Goal: Transaction & Acquisition: Purchase product/service

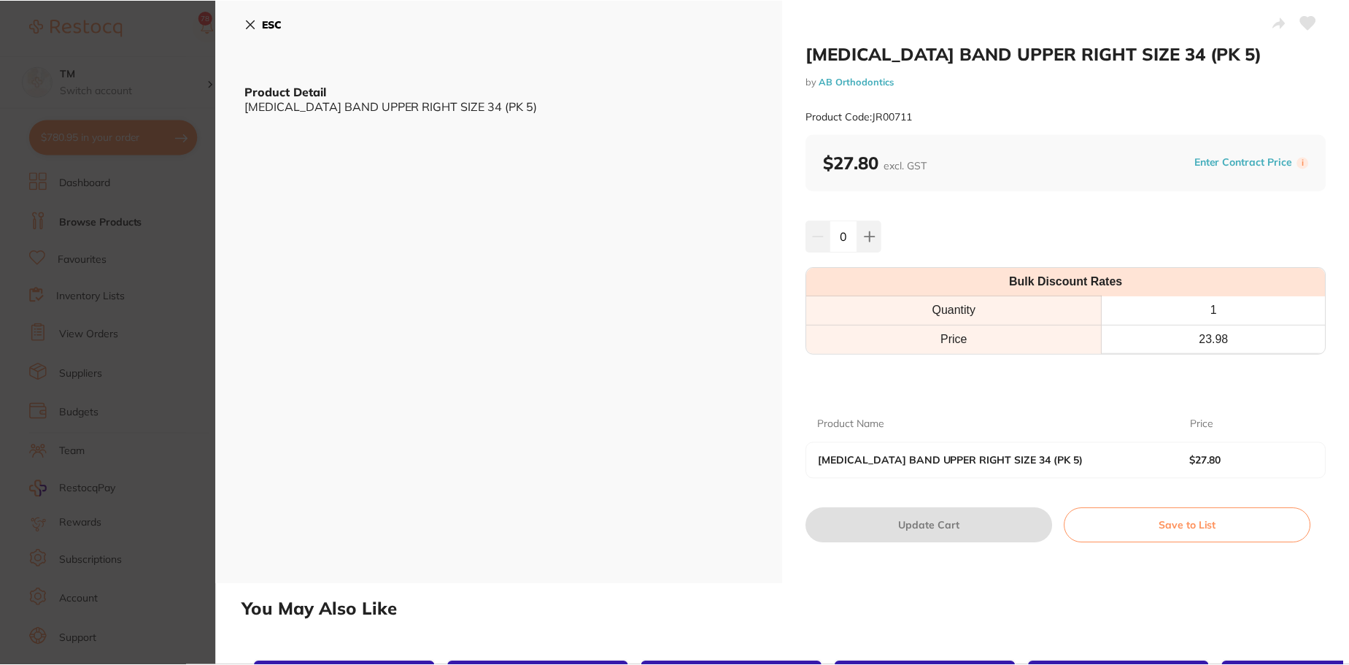
scroll to position [5, 0]
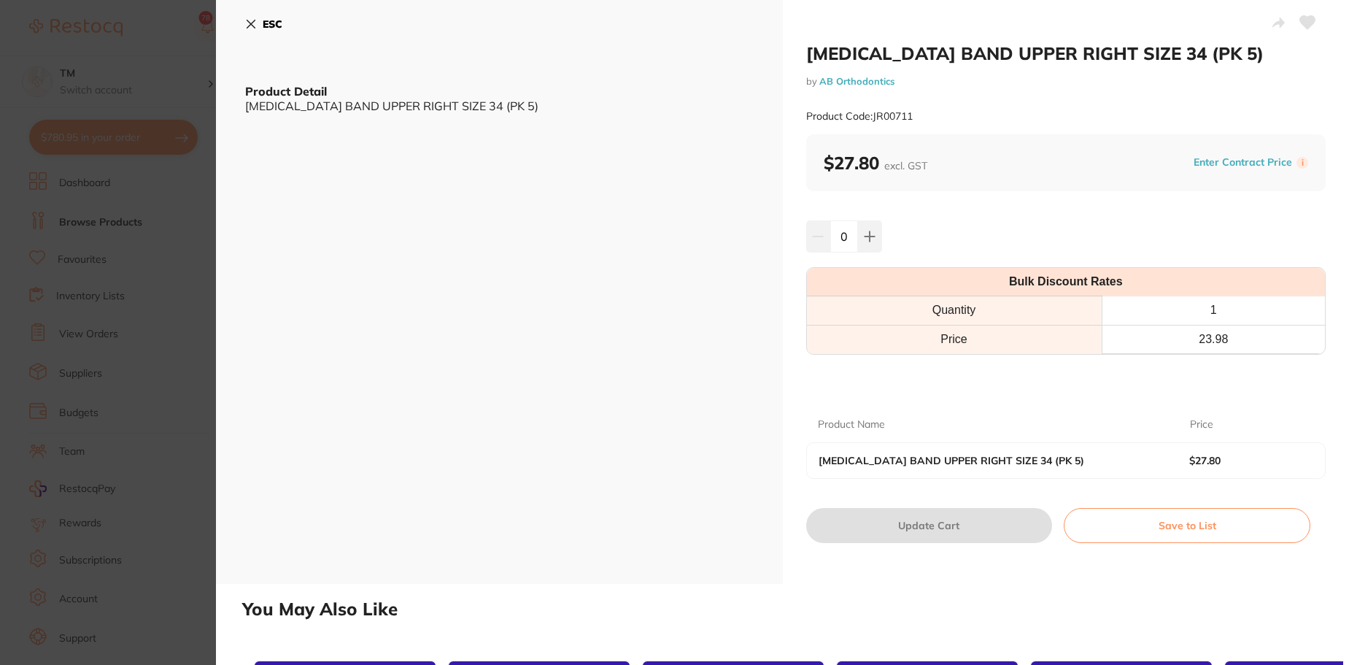
click at [251, 30] on button "ESC" at bounding box center [263, 24] width 37 height 25
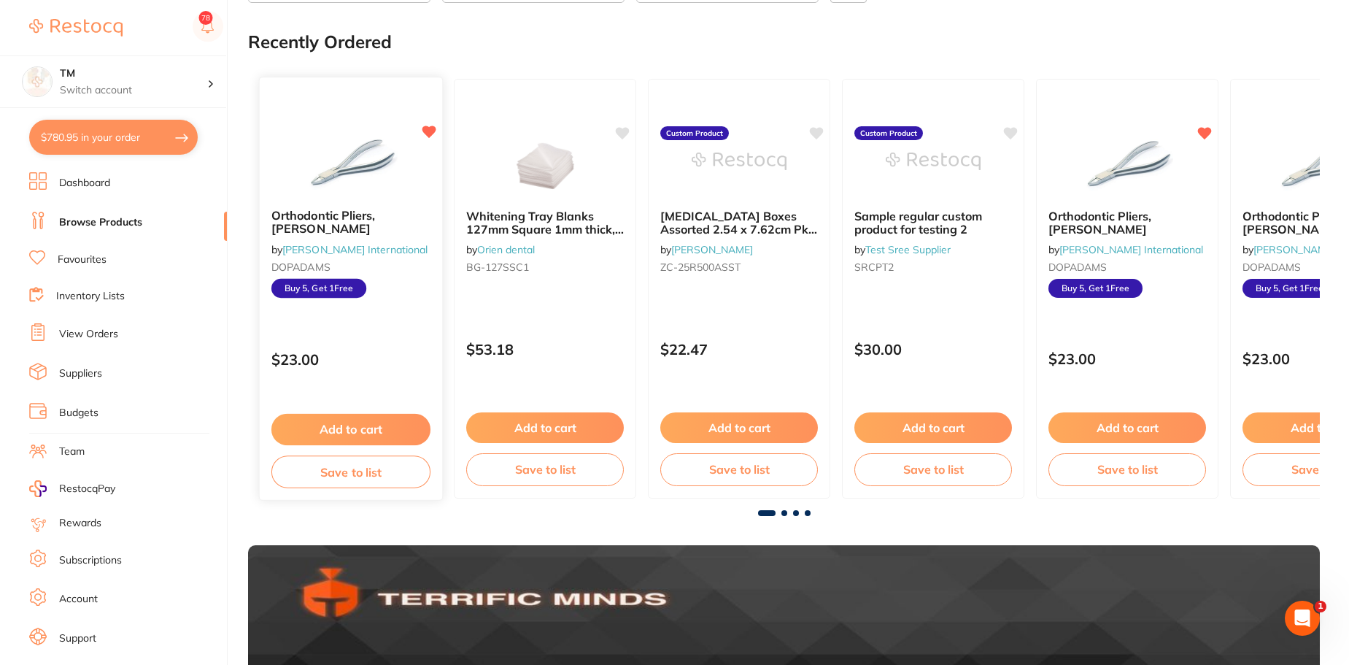
scroll to position [83, 0]
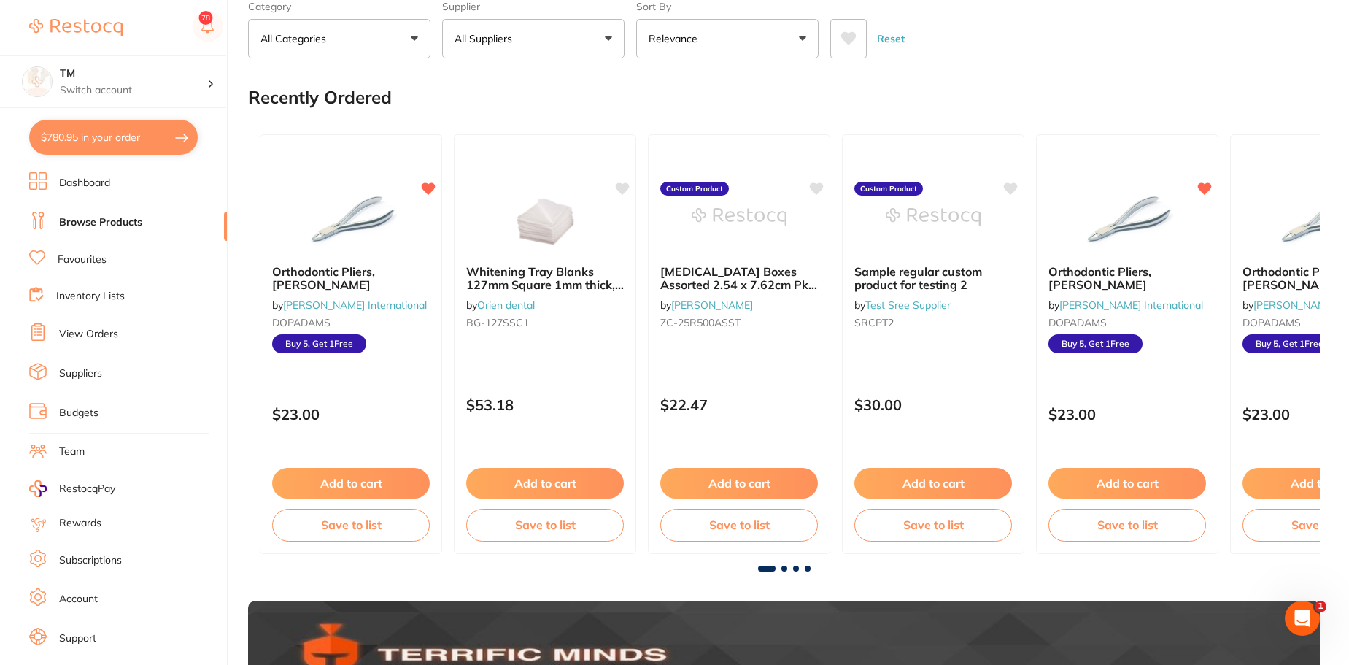
click at [77, 339] on link "View Orders" at bounding box center [88, 334] width 59 height 15
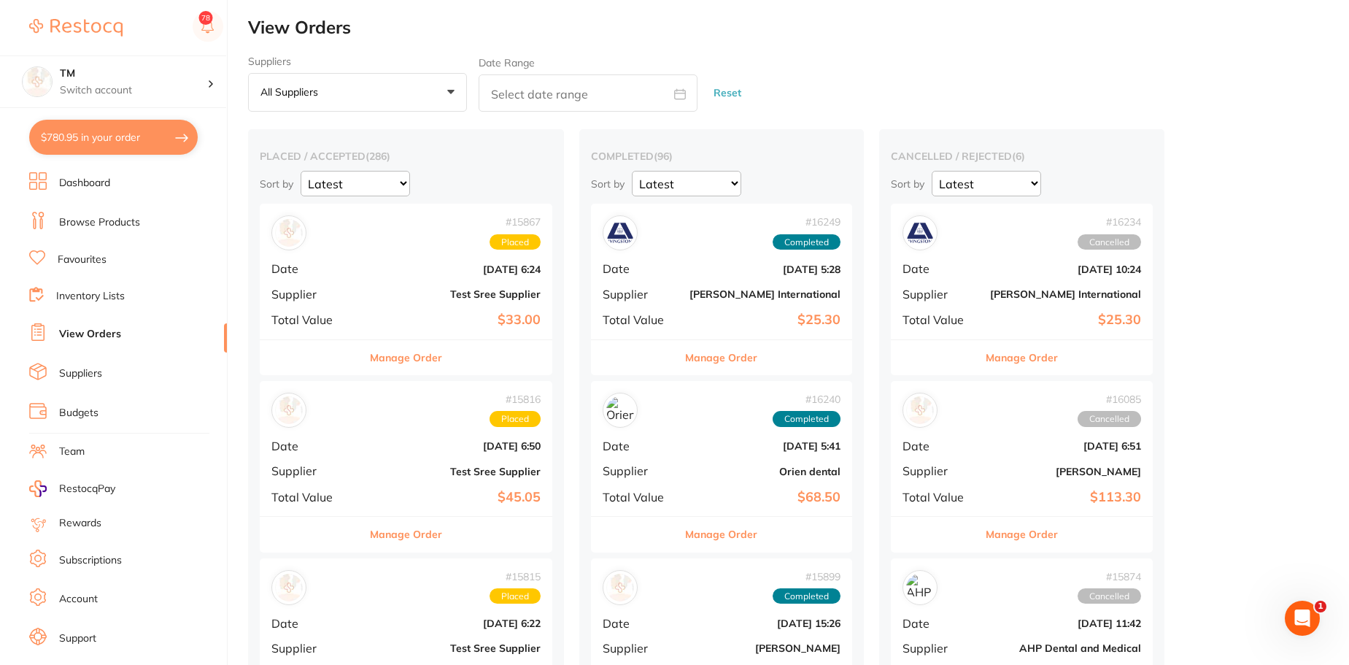
click at [50, 218] on li "Browse Products" at bounding box center [128, 223] width 198 height 22
click at [63, 376] on link "Suppliers" at bounding box center [80, 373] width 43 height 15
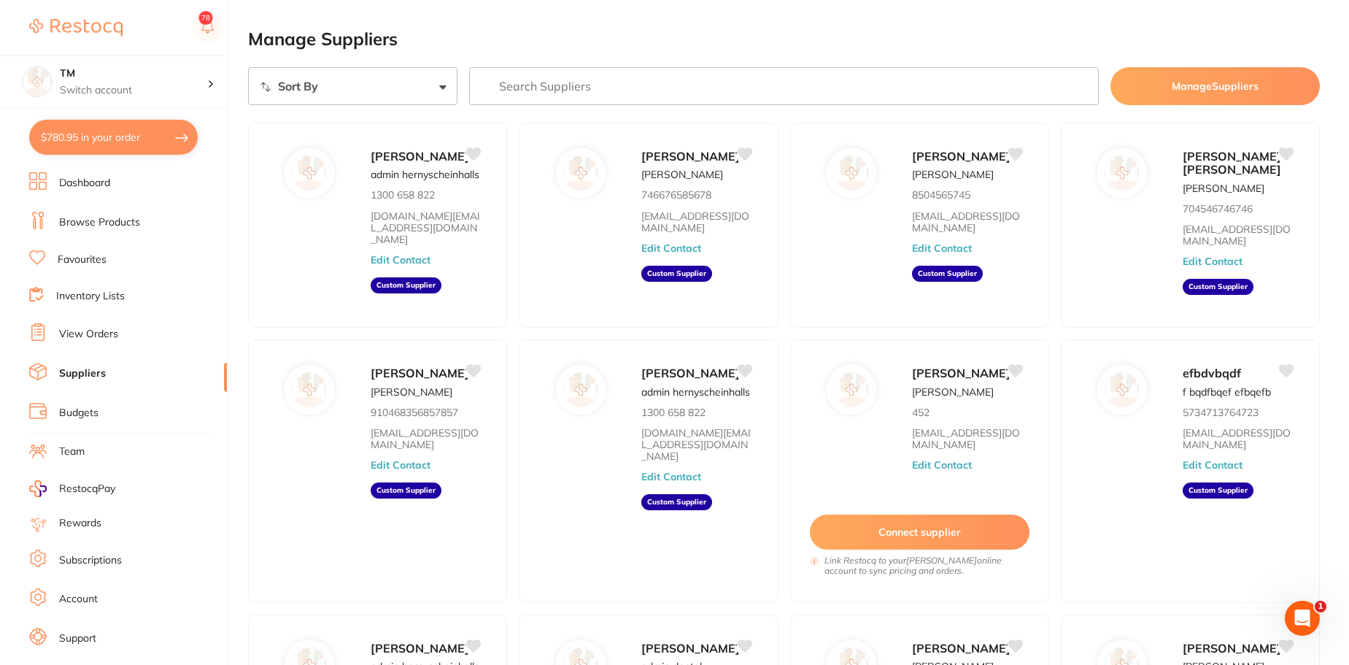
click at [124, 145] on button "$780.95 in your order" at bounding box center [113, 137] width 168 height 35
checkbox input "true"
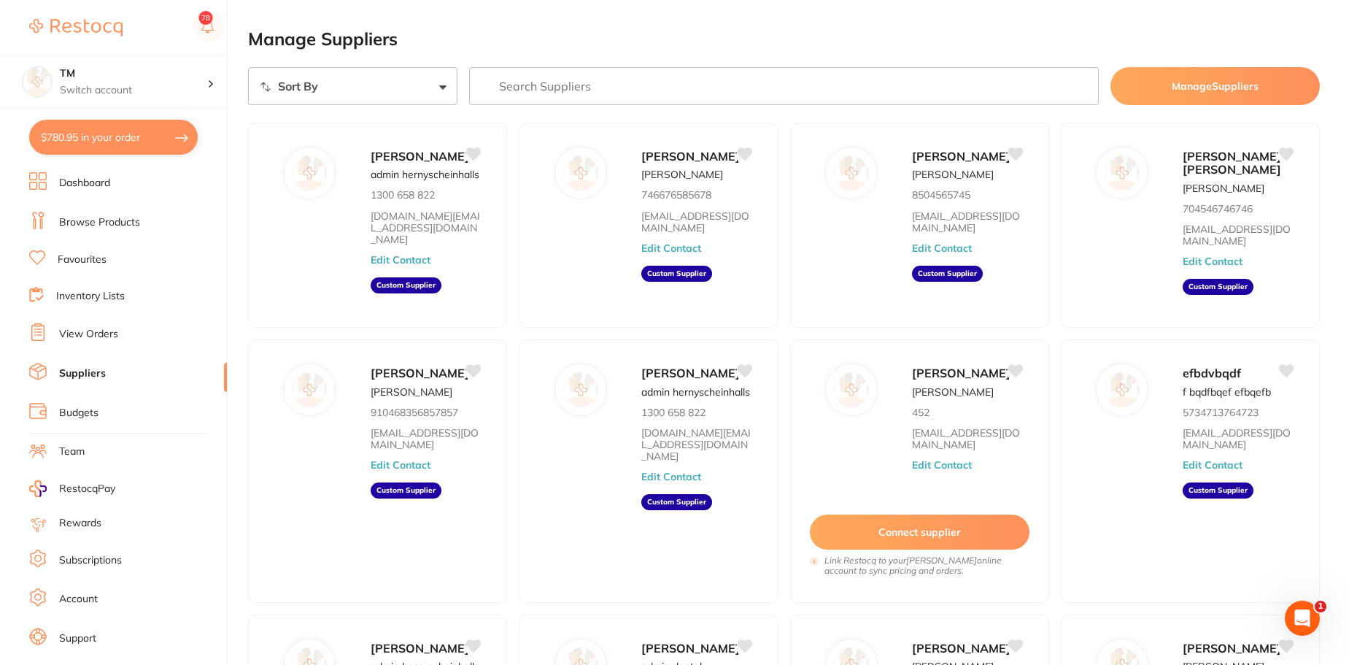
checkbox input "true"
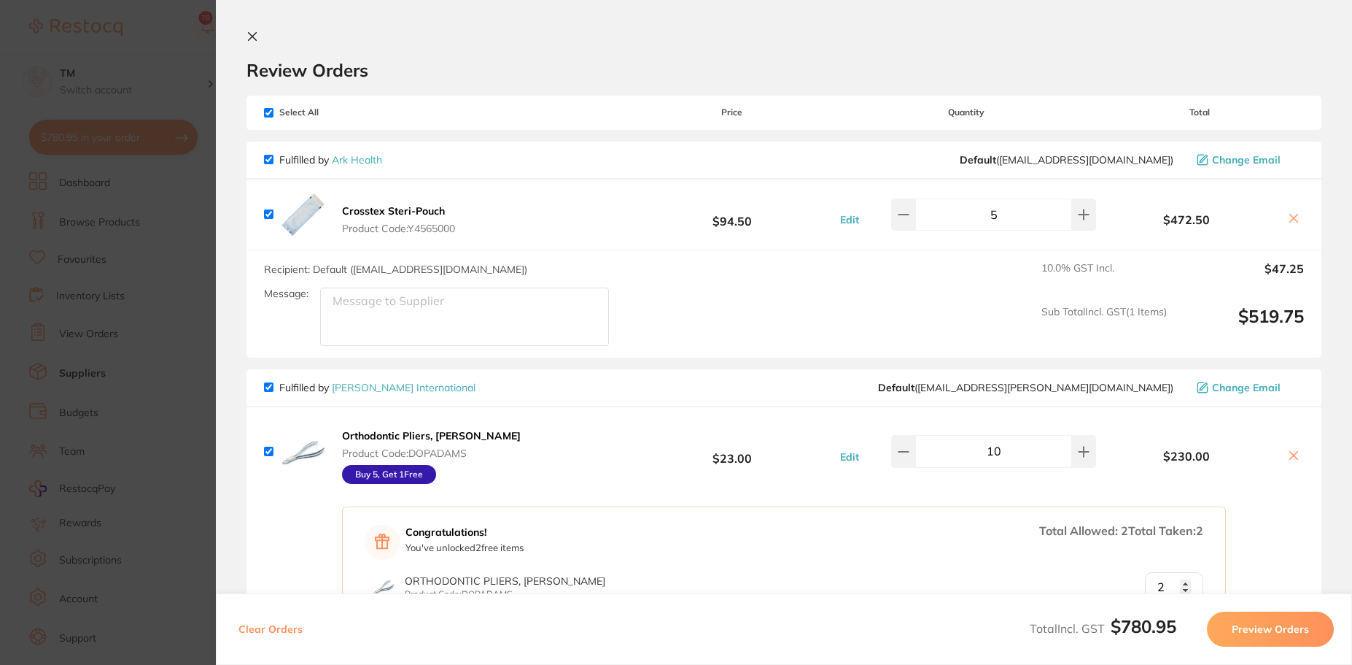
click at [258, 35] on button at bounding box center [256, 38] width 18 height 14
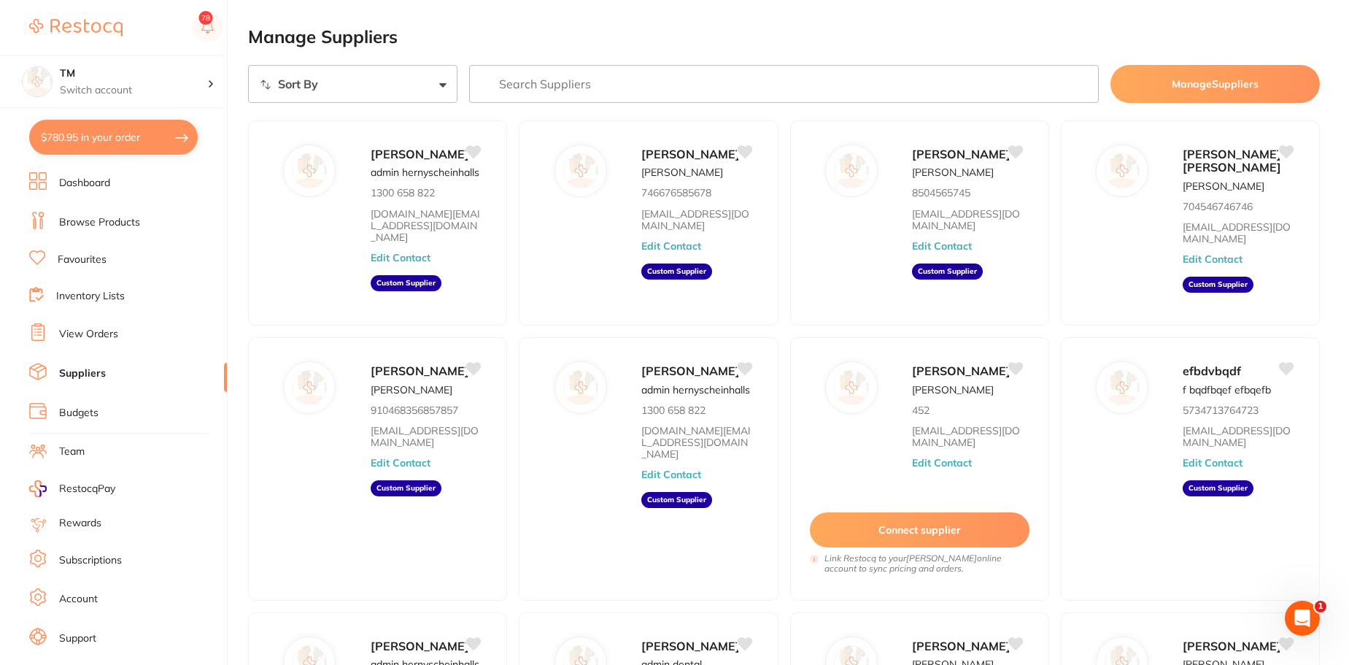
click at [61, 305] on li "Inventory Lists" at bounding box center [128, 297] width 198 height 20
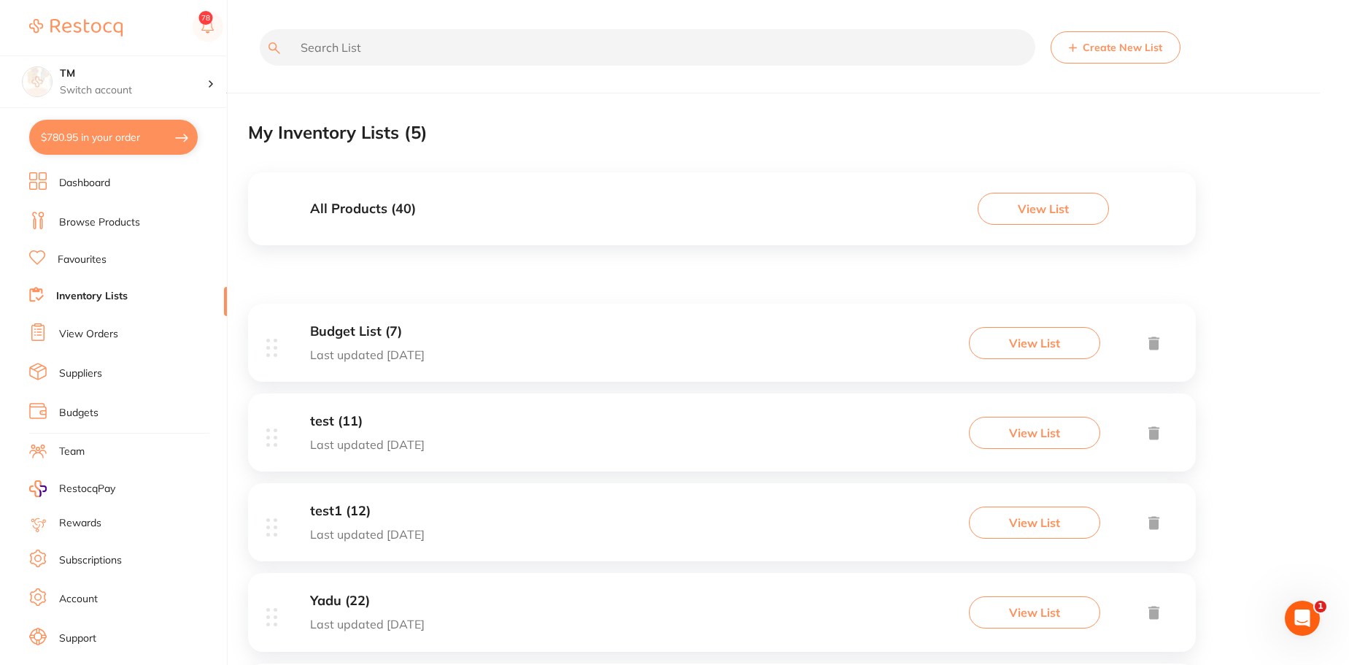
click at [112, 224] on link "Browse Products" at bounding box center [99, 222] width 81 height 15
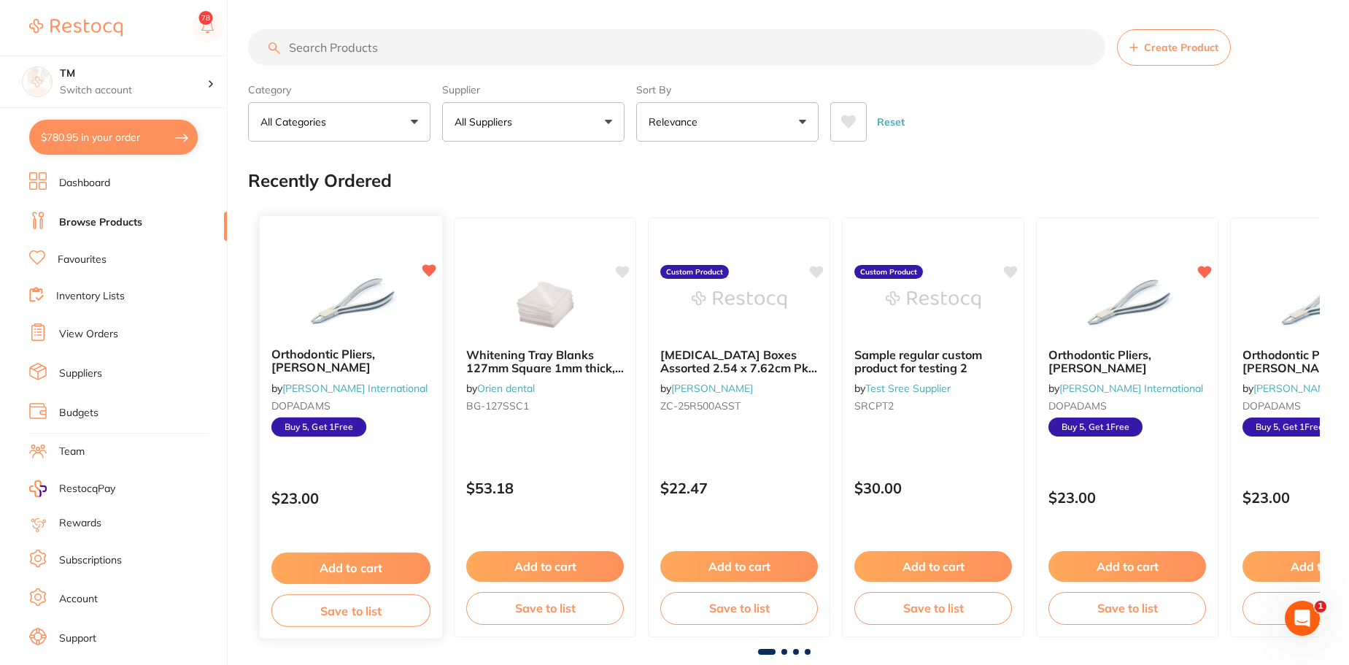
click at [353, 257] on div "Orthodontic Pliers, [PERSON_NAME] by [PERSON_NAME] International DOPADAMS Buy 5…" at bounding box center [351, 427] width 185 height 424
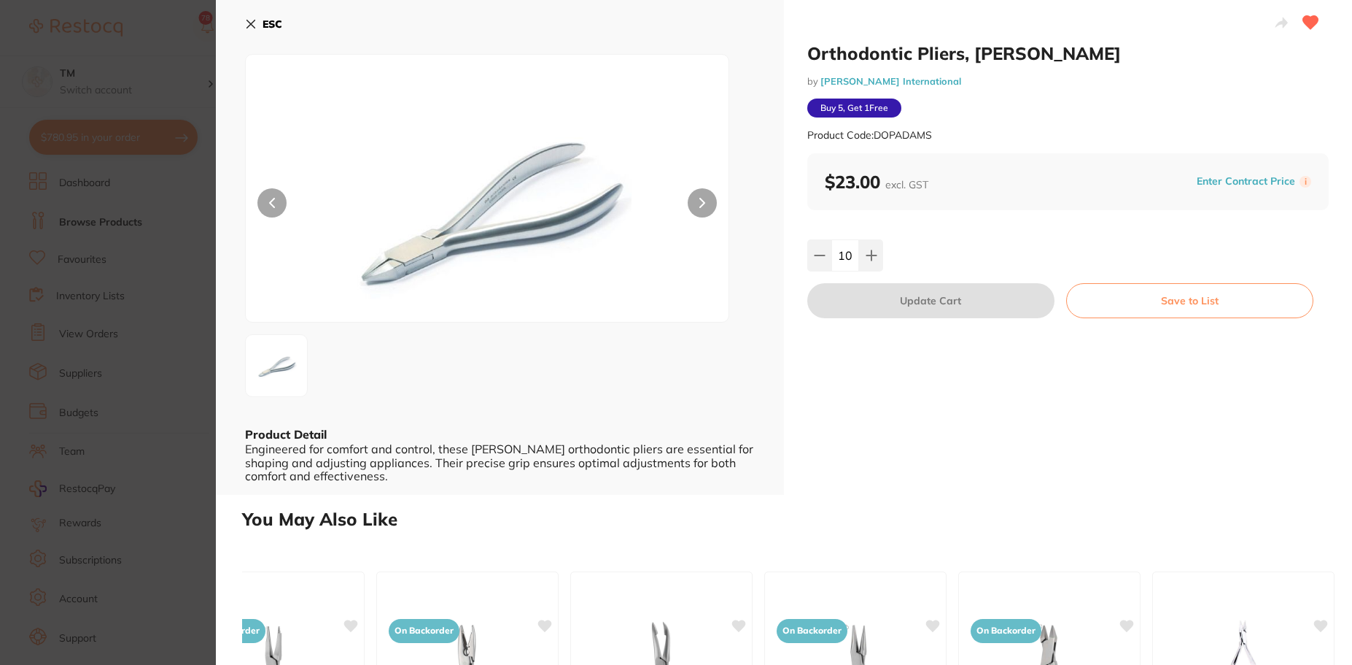
scroll to position [6, 0]
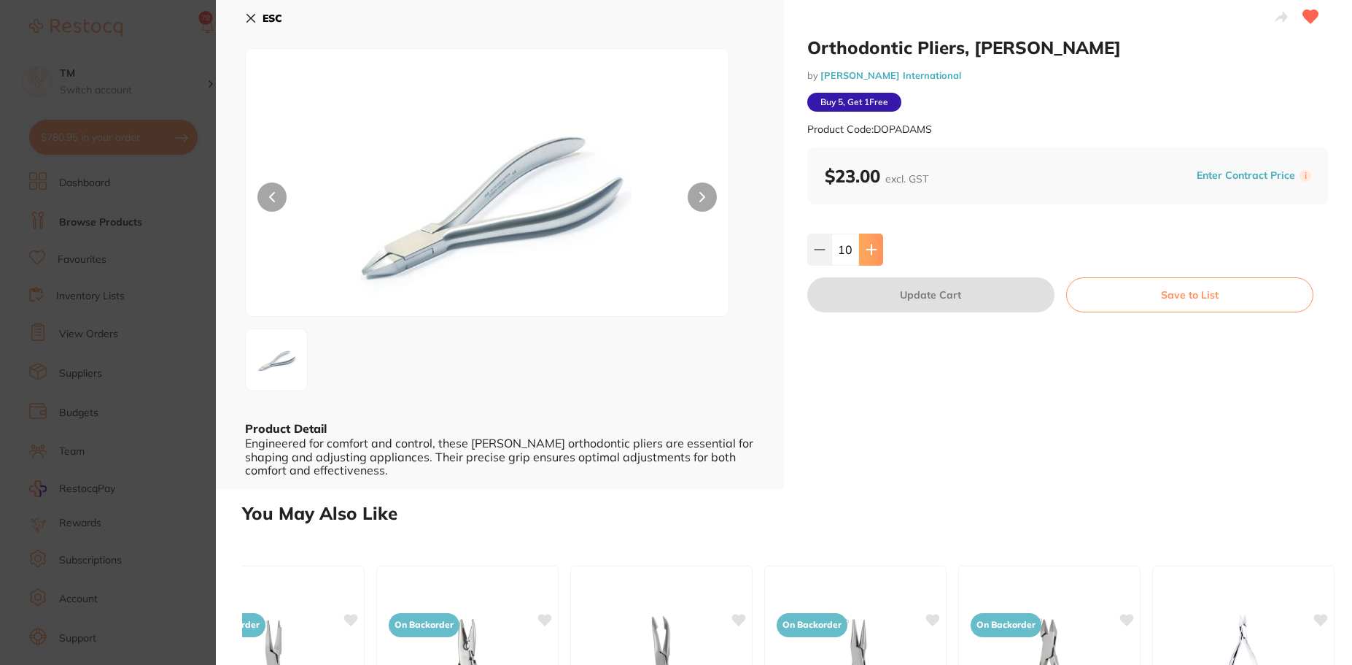
click at [863, 236] on button at bounding box center [871, 249] width 24 height 32
type input "11"
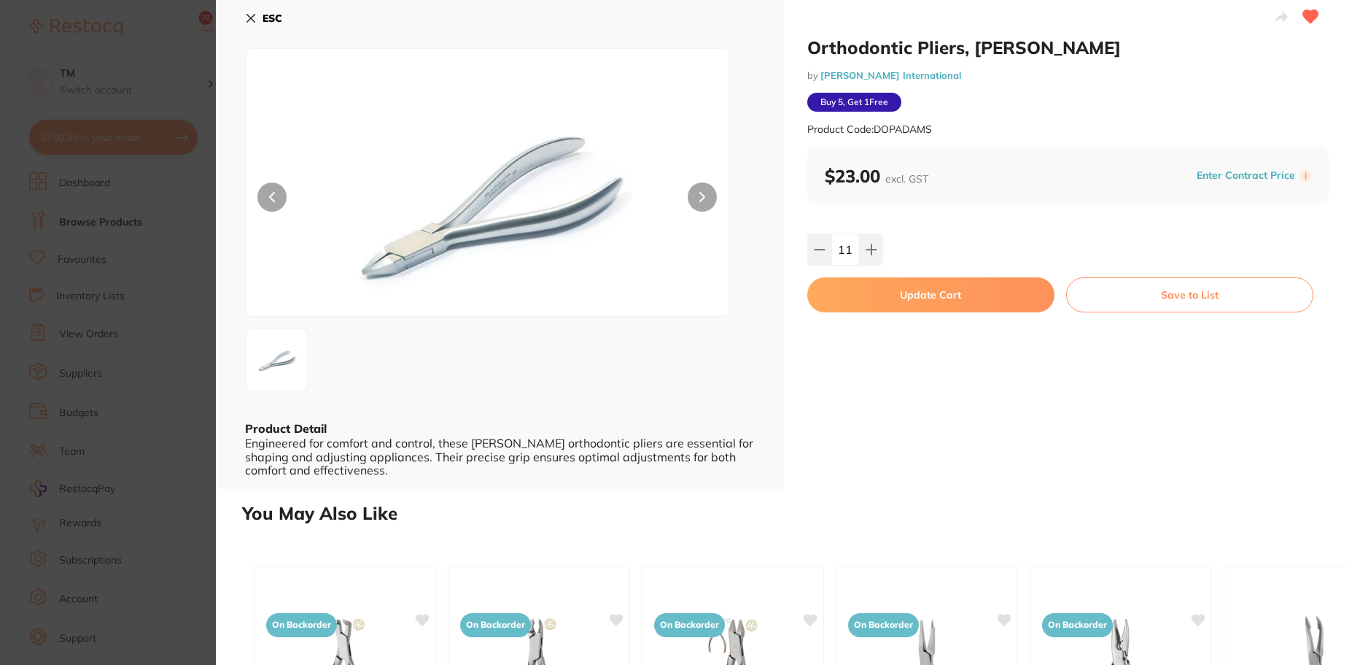
click at [252, 19] on icon at bounding box center [251, 19] width 8 height 8
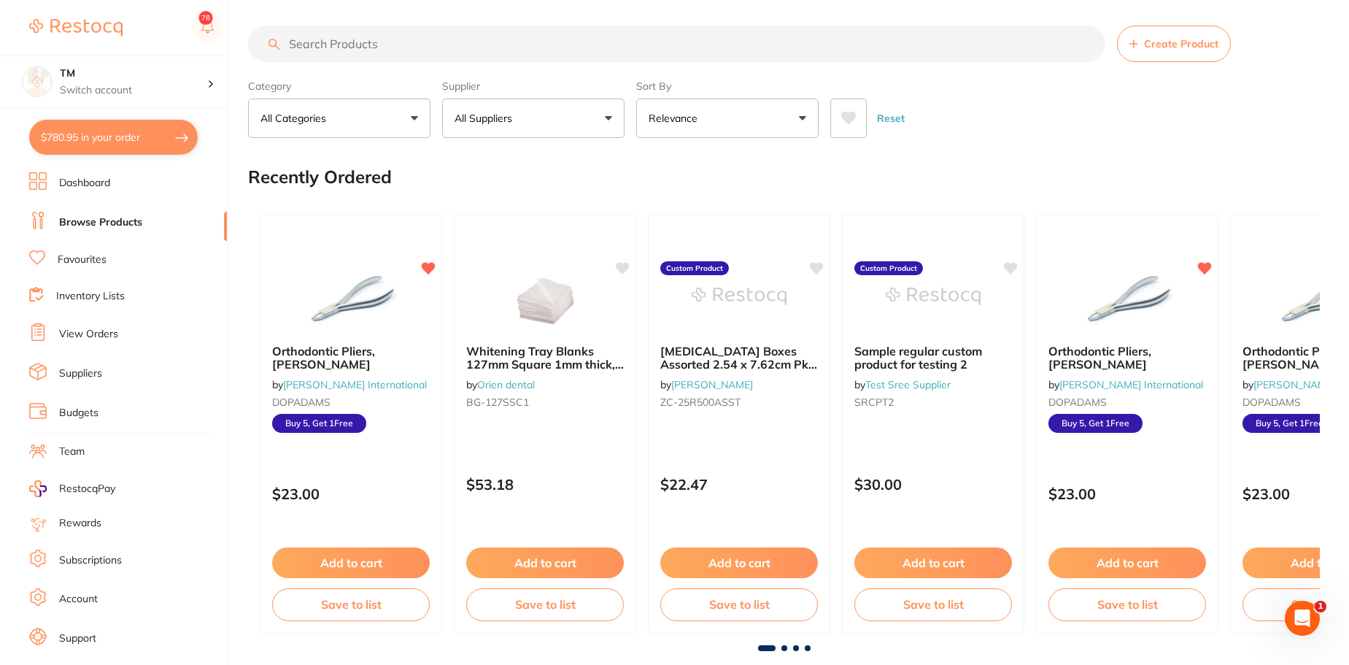
click at [153, 136] on button "$780.95 in your order" at bounding box center [113, 137] width 168 height 35
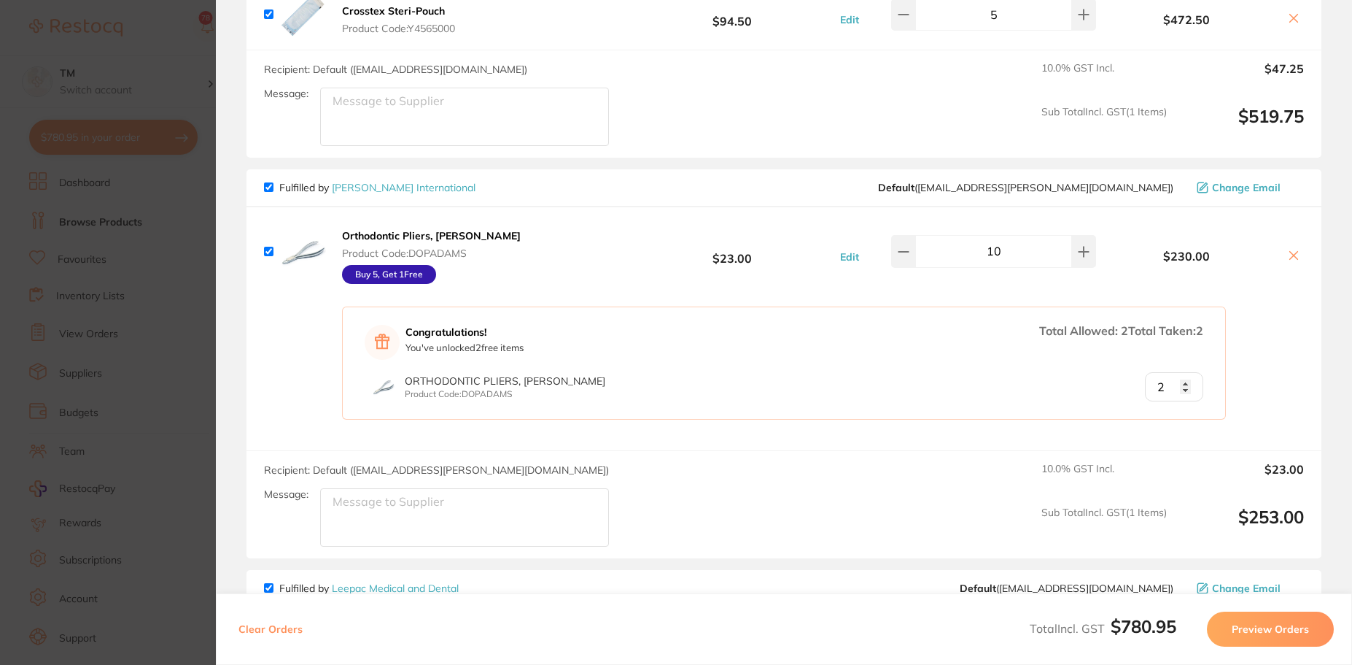
scroll to position [190, 0]
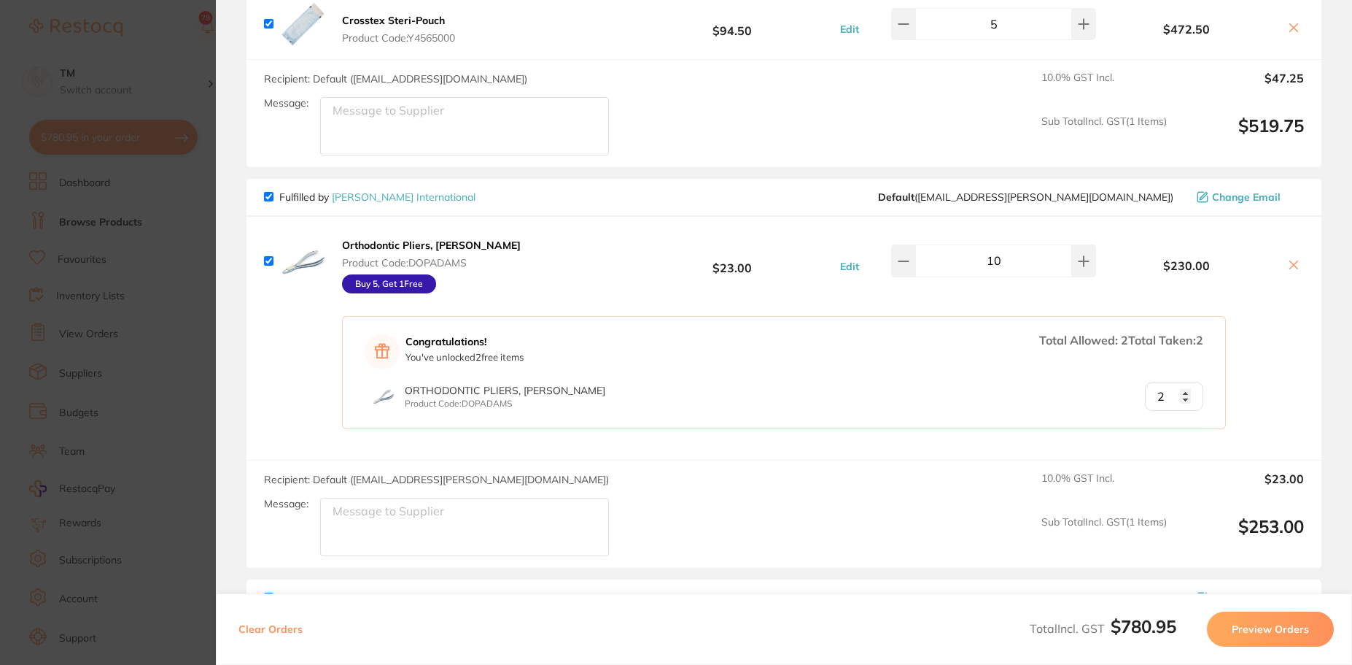
click at [1179, 392] on input "2" at bounding box center [1174, 395] width 58 height 29
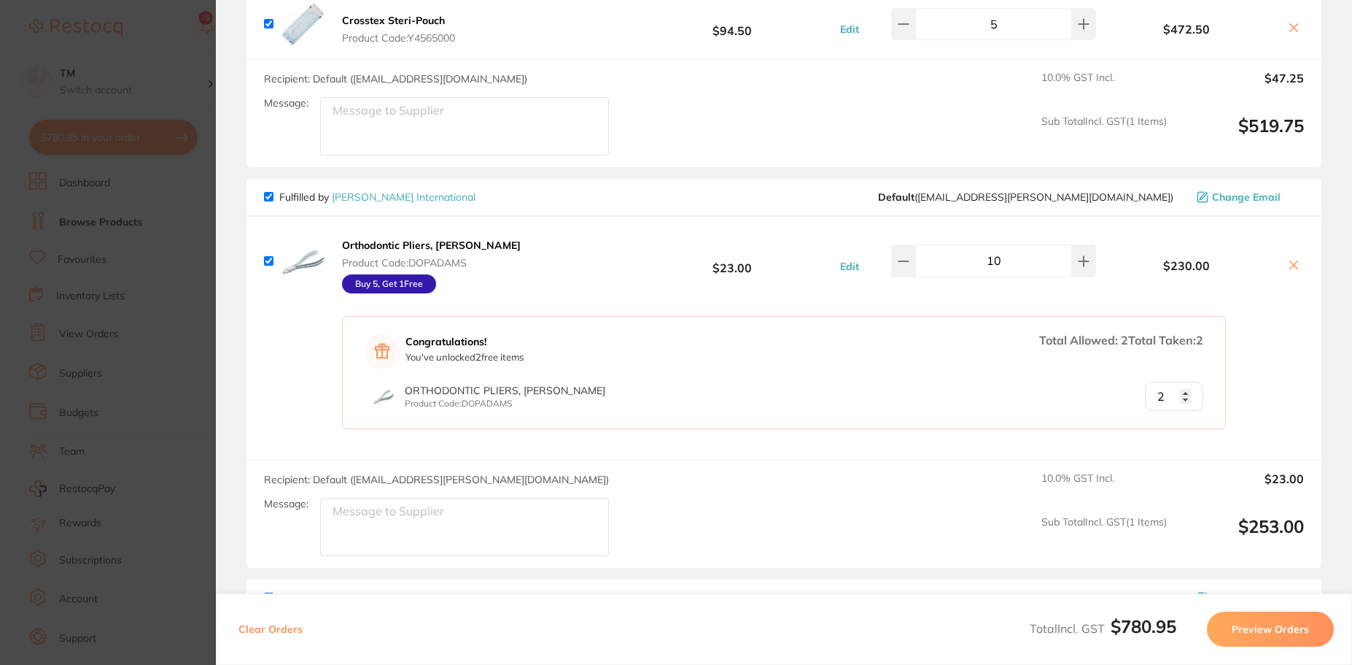
click at [1114, 363] on div "Congratulations! You've unlocked 2 free item s Total Allowed: 2 Total Taken: 2" at bounding box center [784, 351] width 839 height 35
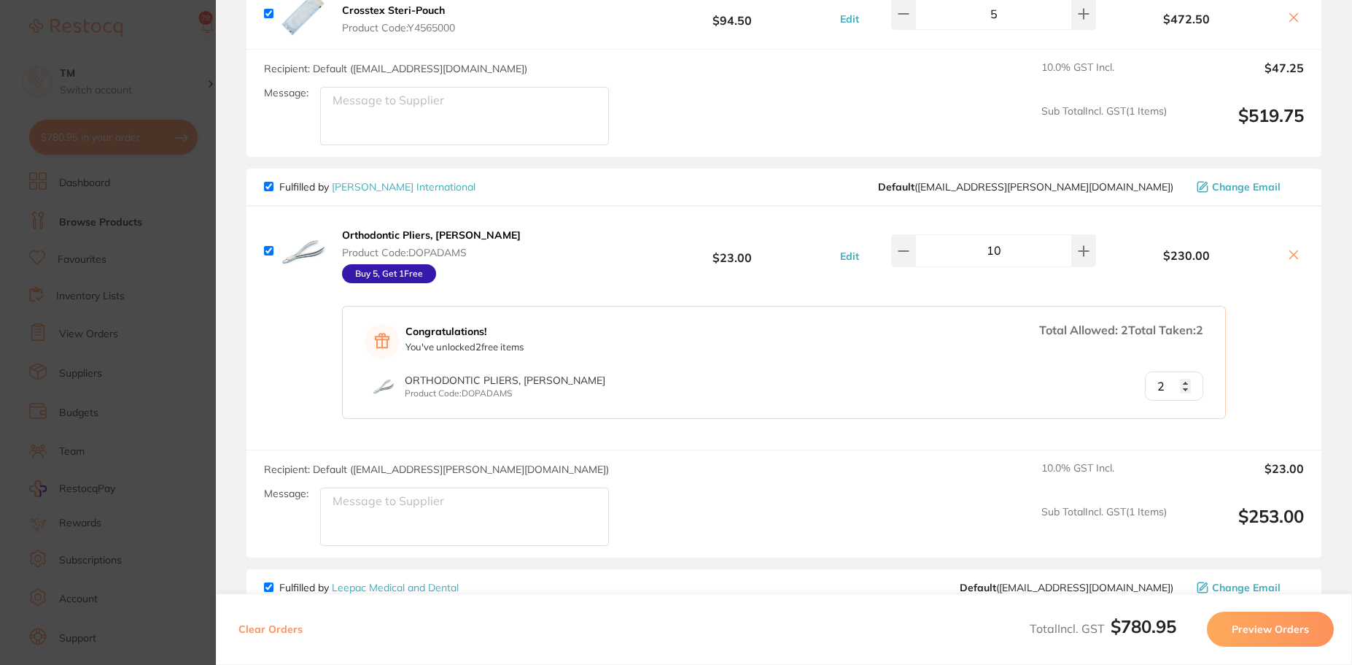
scroll to position [0, 0]
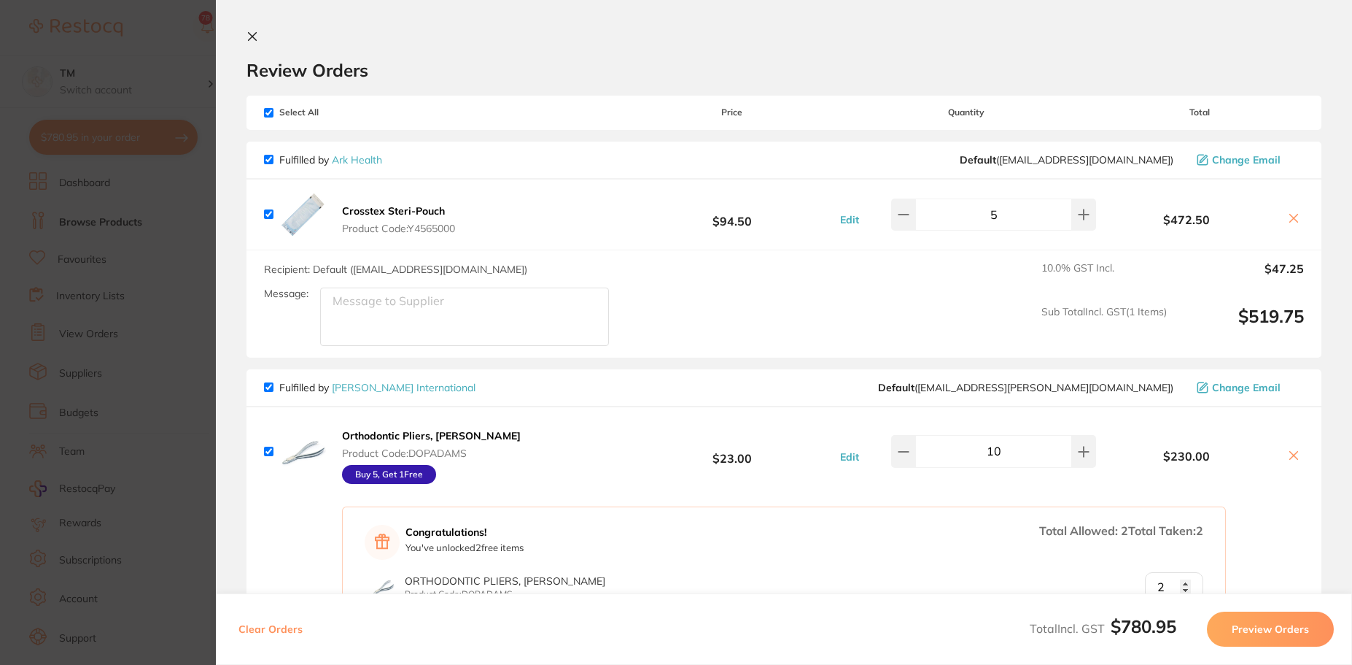
click at [257, 39] on icon at bounding box center [253, 37] width 12 height 12
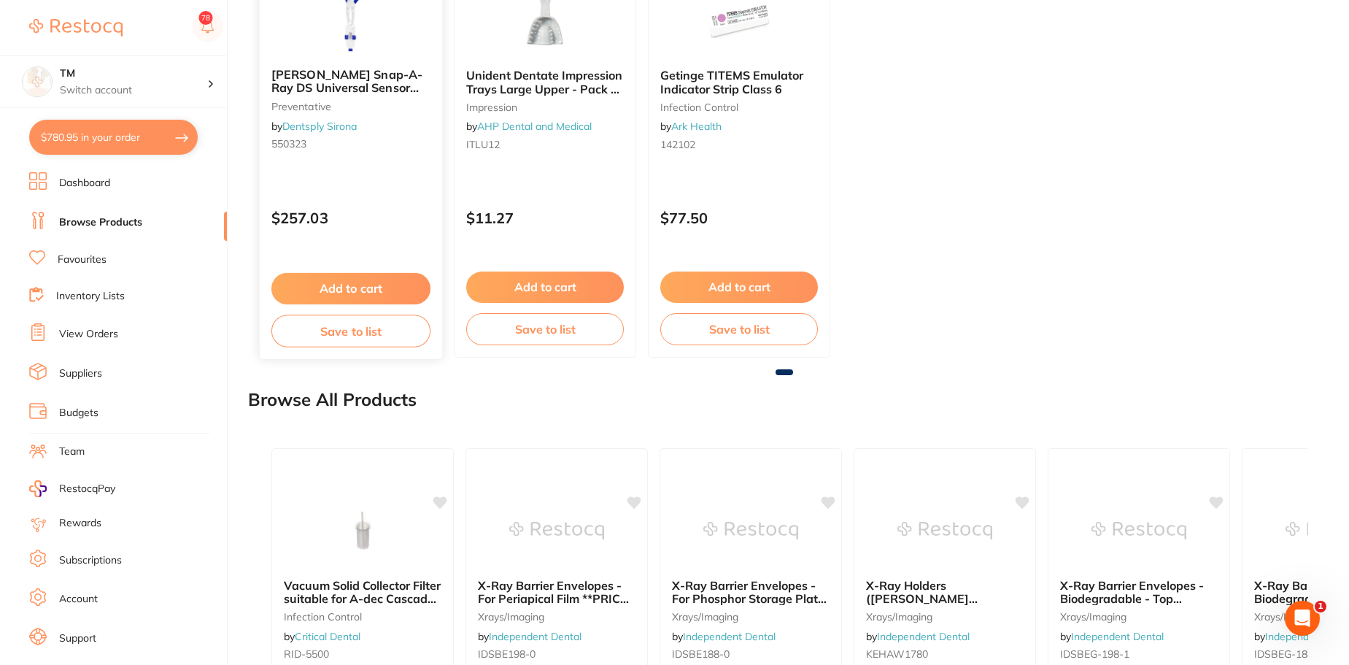
scroll to position [1635, 0]
click at [67, 247] on ul "Dashboard Browse Products Favourites Inventory Lists View Orders Suppliers Budg…" at bounding box center [128, 423] width 198 height 503
click at [68, 256] on link "Favourites" at bounding box center [82, 259] width 49 height 15
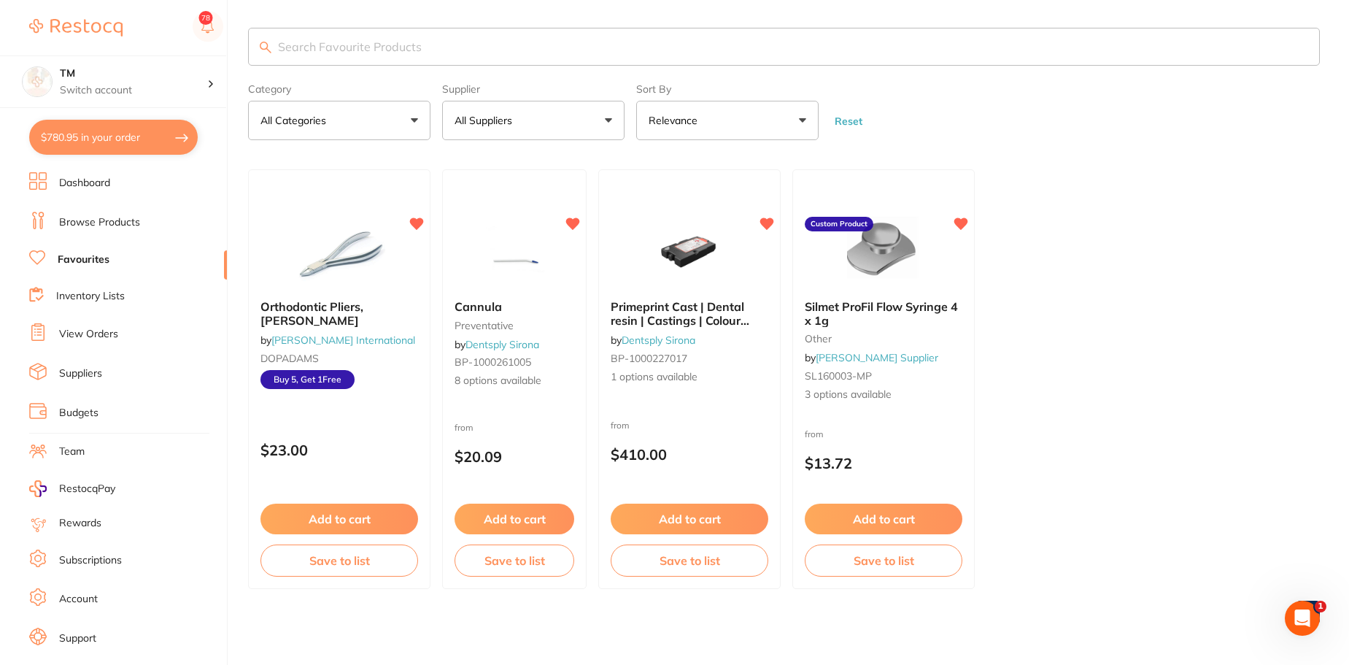
click at [65, 295] on link "Inventory Lists" at bounding box center [90, 296] width 69 height 15
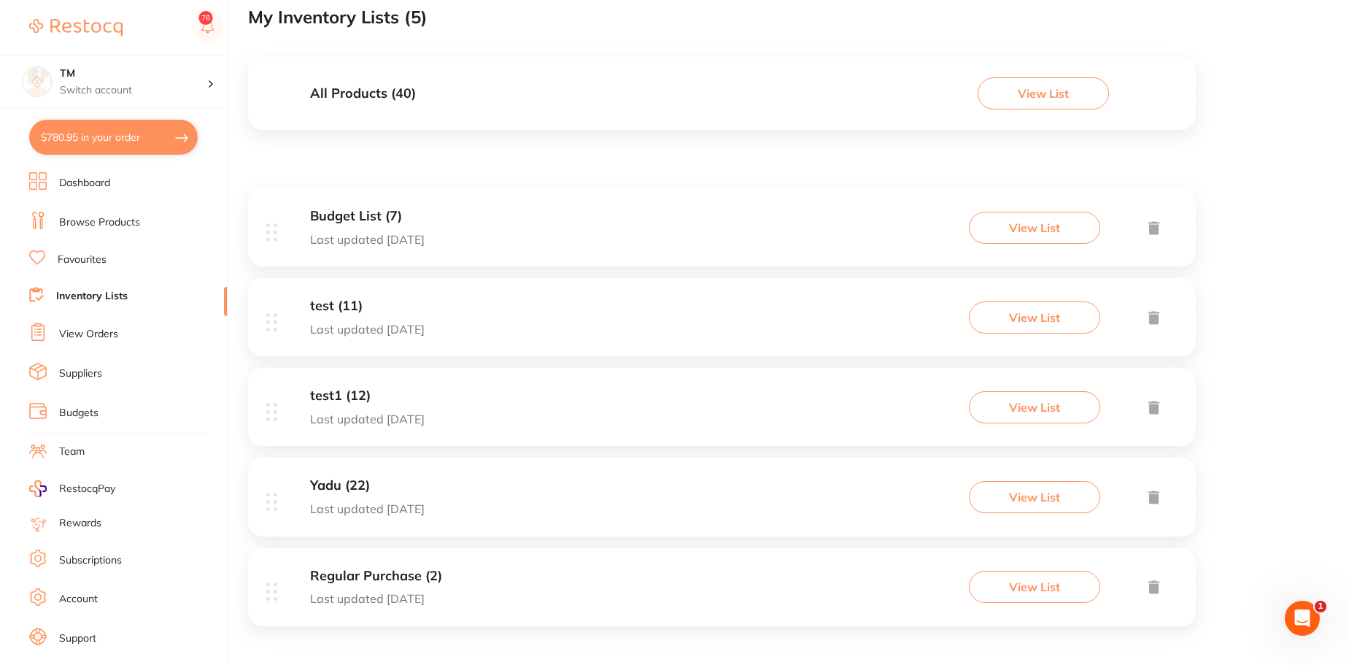
scroll to position [117, 0]
click at [71, 333] on link "View Orders" at bounding box center [88, 334] width 59 height 15
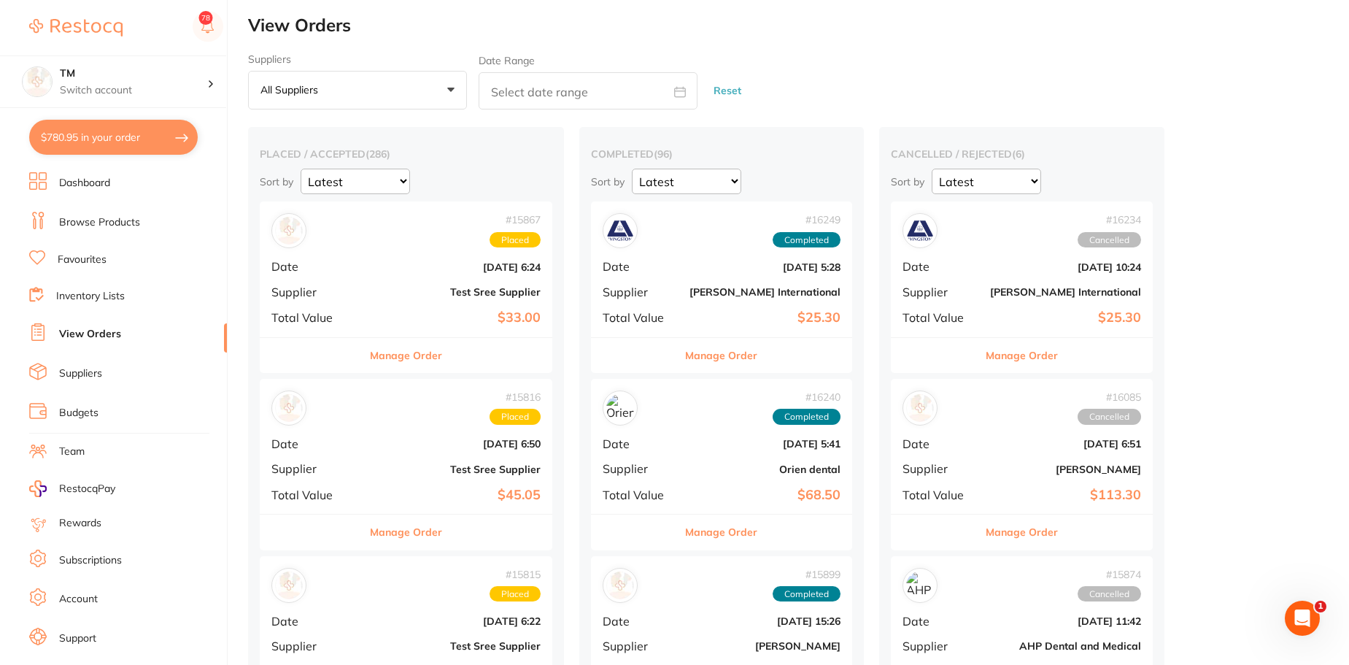
scroll to position [3, 0]
click at [103, 221] on link "Browse Products" at bounding box center [99, 222] width 81 height 15
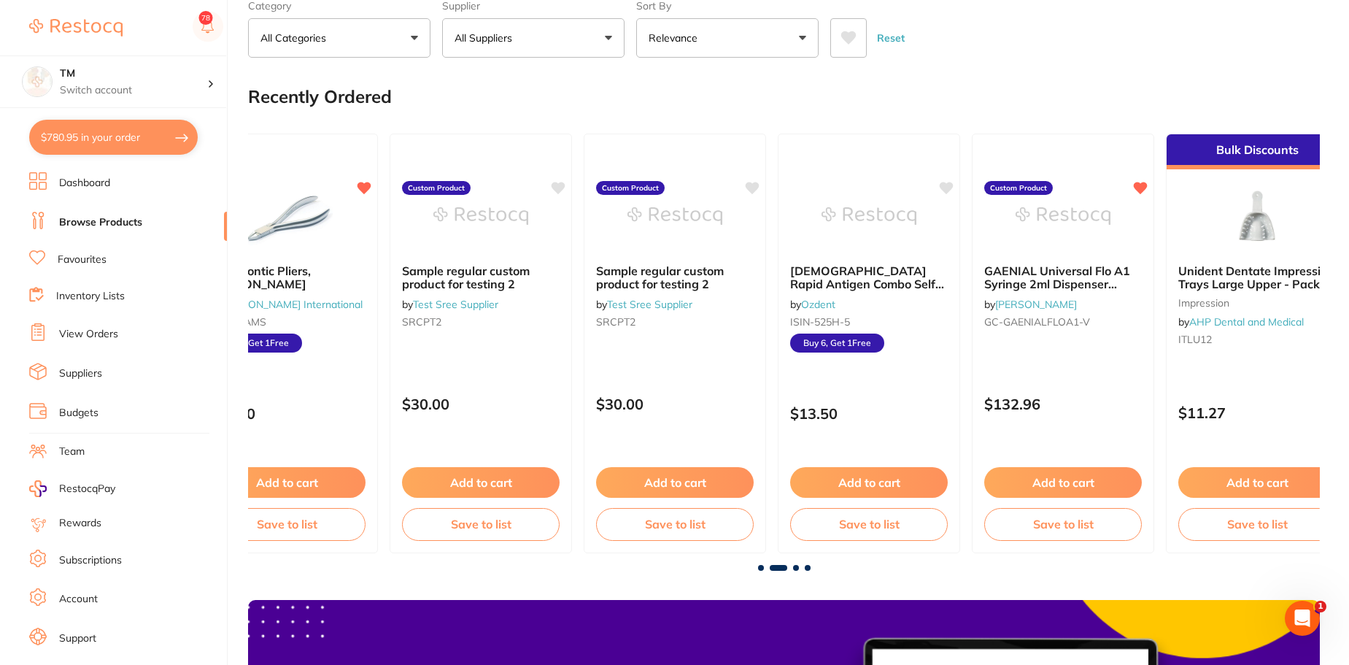
scroll to position [0, 824]
